Goal: Information Seeking & Learning: Learn about a topic

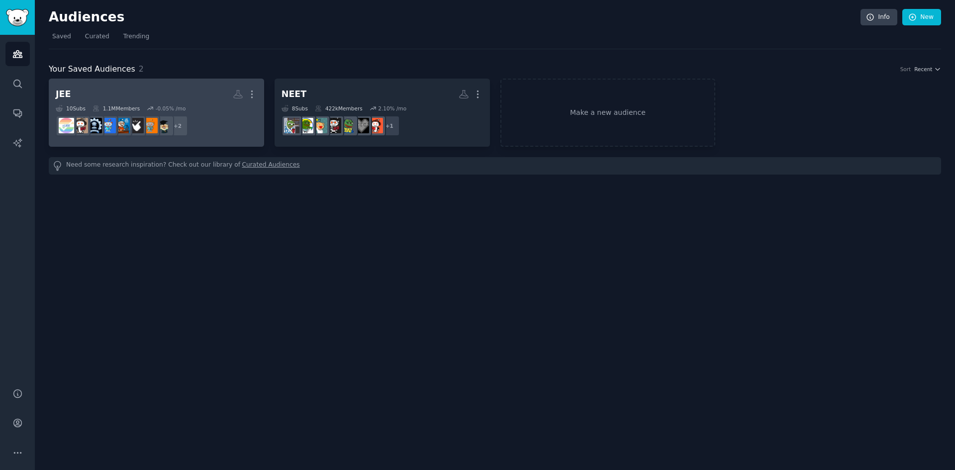
click at [168, 97] on h2 "JEE More" at bounding box center [156, 94] width 201 height 17
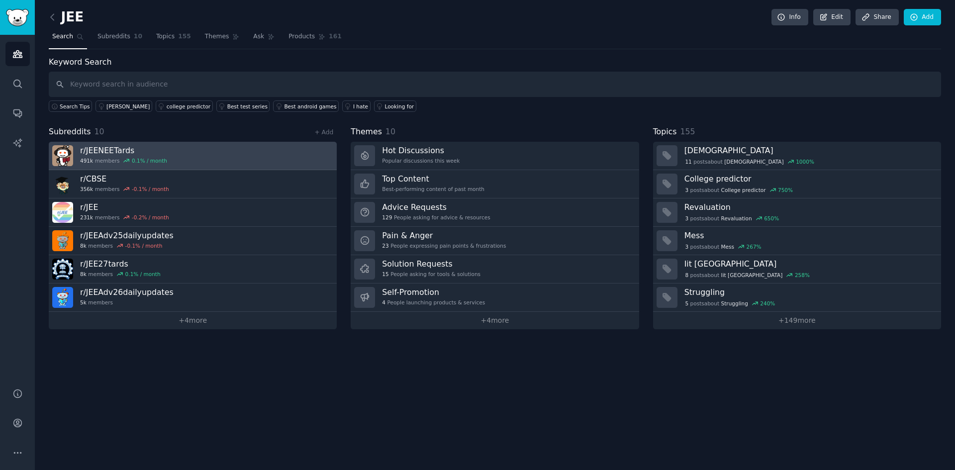
click at [115, 149] on h3 "r/ JEENEETards" at bounding box center [123, 150] width 87 height 10
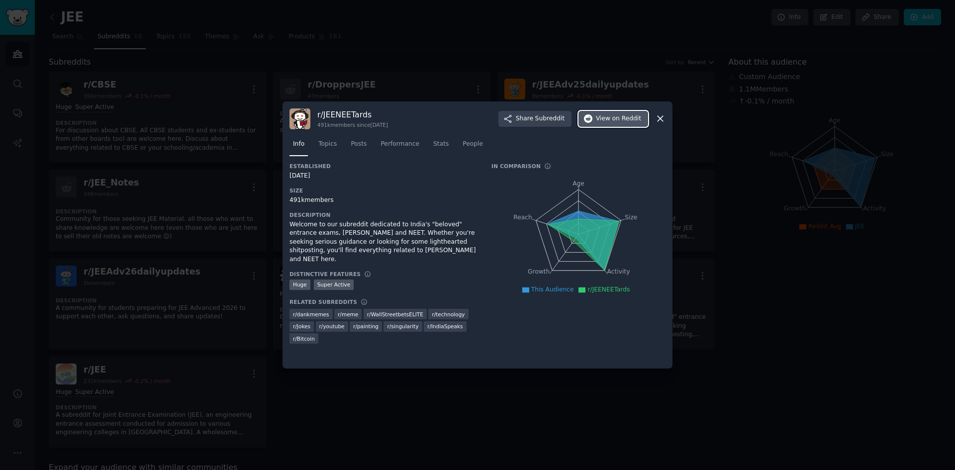
click at [617, 118] on span "on Reddit" at bounding box center [626, 118] width 29 height 9
click at [403, 41] on div at bounding box center [477, 235] width 955 height 470
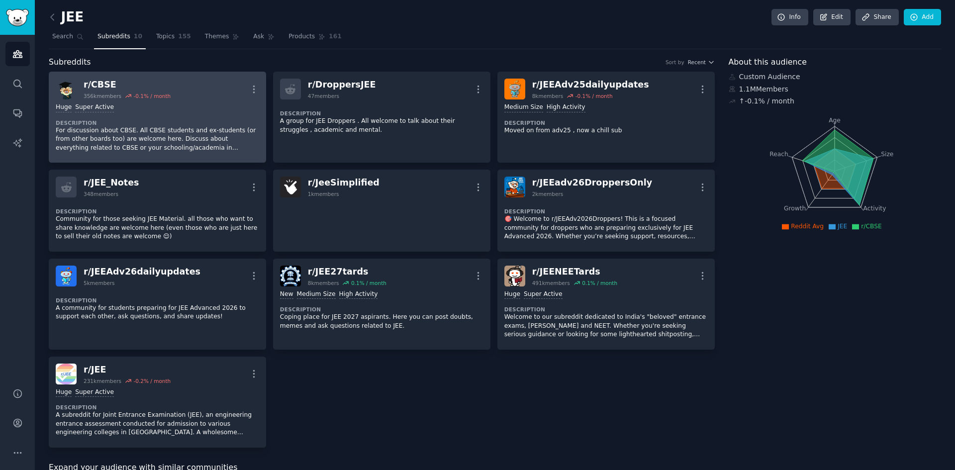
click at [167, 119] on dt "Description" at bounding box center [157, 122] width 203 height 7
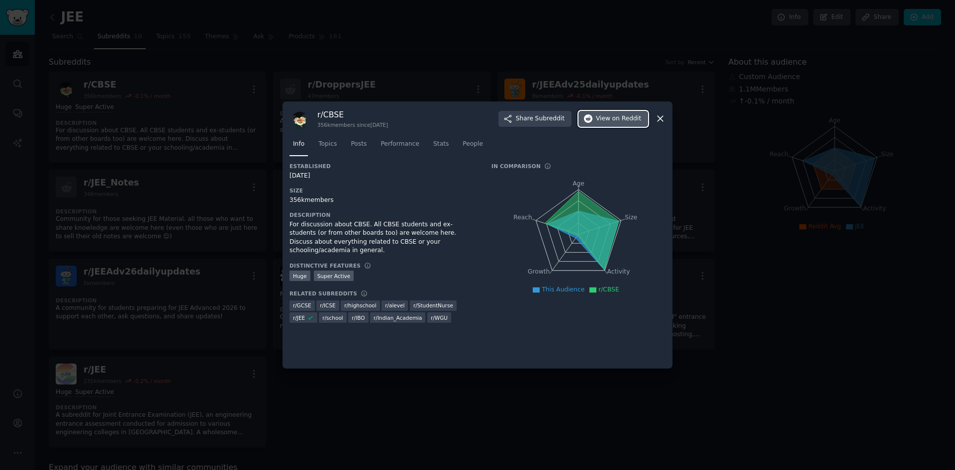
click at [593, 122] on icon "button" at bounding box center [588, 118] width 9 height 9
click at [664, 118] on icon at bounding box center [660, 118] width 10 height 10
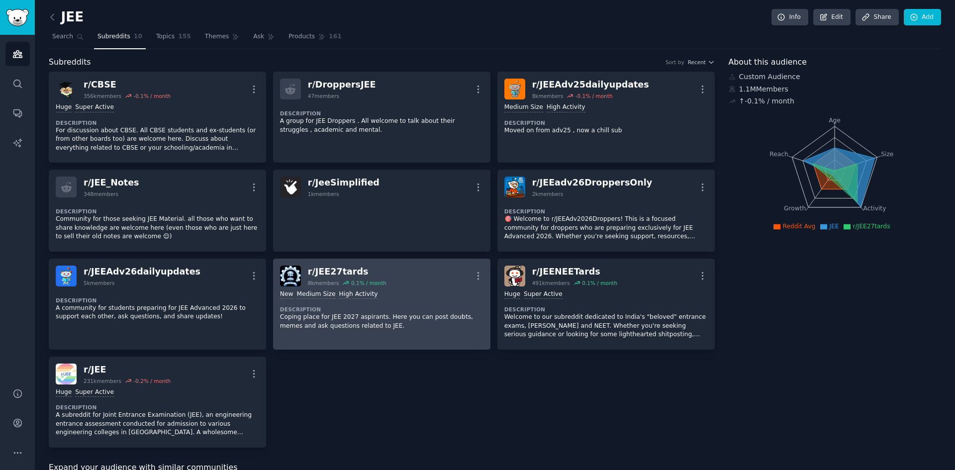
click at [408, 311] on dt "Description" at bounding box center [381, 309] width 203 height 7
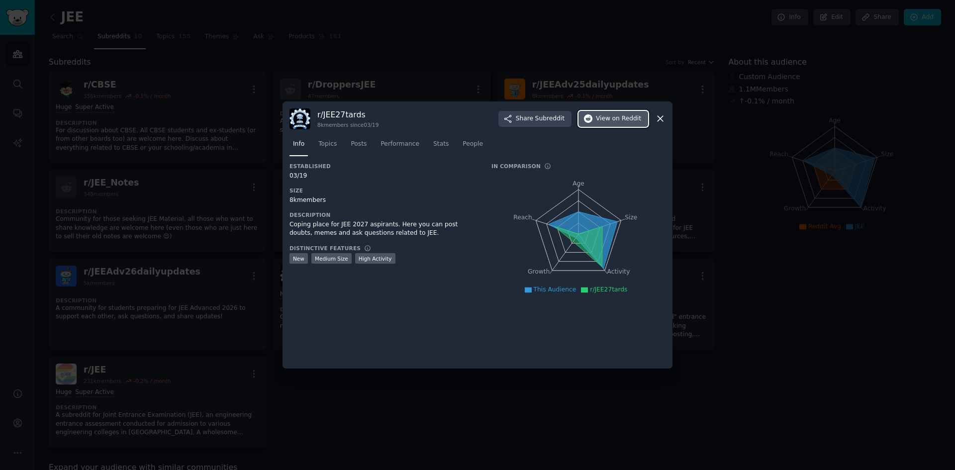
click at [609, 118] on span "View on Reddit" at bounding box center [618, 118] width 45 height 9
